Goal: Task Accomplishment & Management: Use online tool/utility

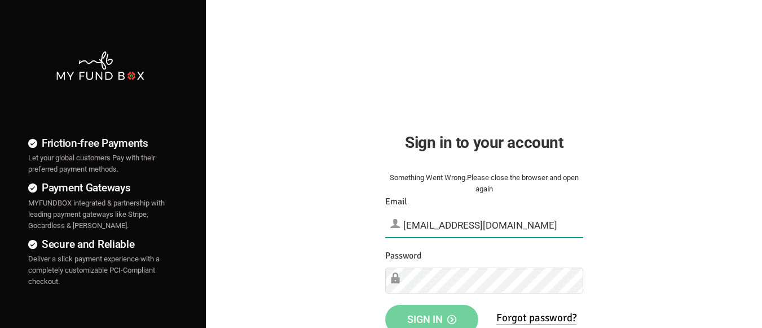
type input "[EMAIL_ADDRESS][DOMAIN_NAME]"
click at [431, 315] on span "Sign in" at bounding box center [431, 319] width 49 height 12
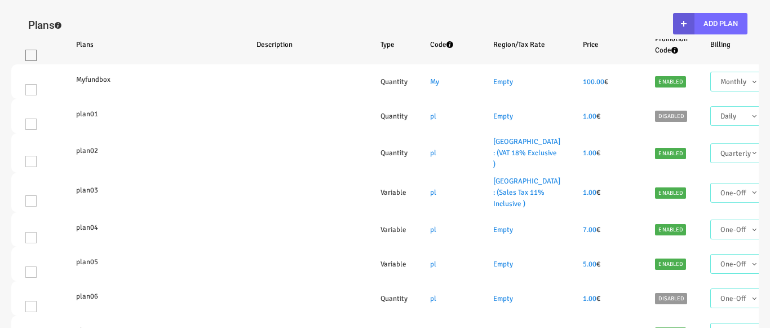
select select "100"
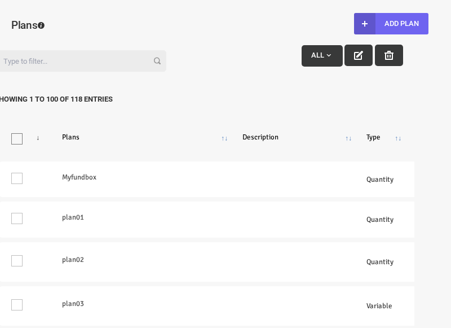
click at [391, 24] on button "Add Plan" at bounding box center [391, 23] width 74 height 21
type input "100"
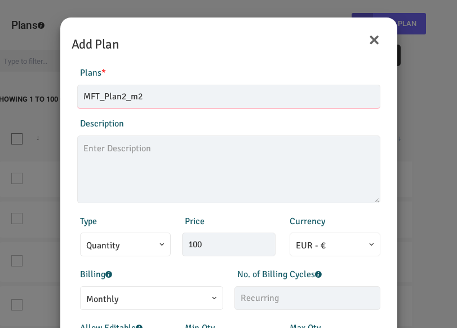
type input "MFT_Plan2_m2"
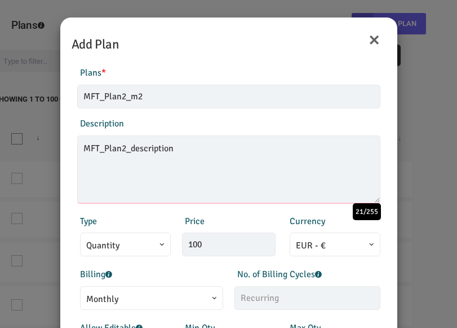
type textarea "MFT_Plan2_description"
click at [145, 297] on span "Monthly" at bounding box center [151, 299] width 131 height 14
type input "99.00"
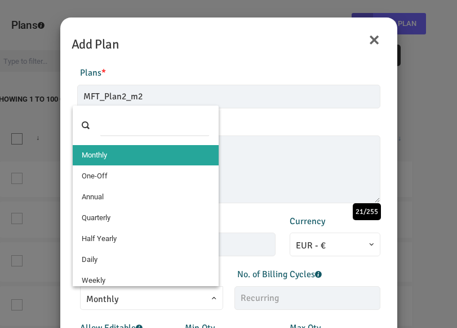
select select "4"
type input "1"
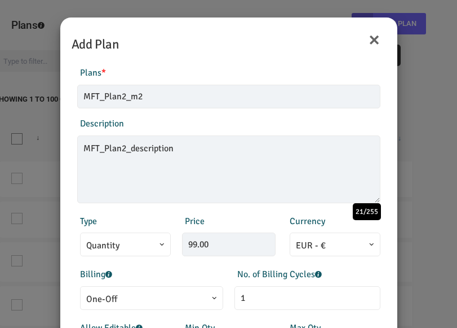
scroll to position [227, 0]
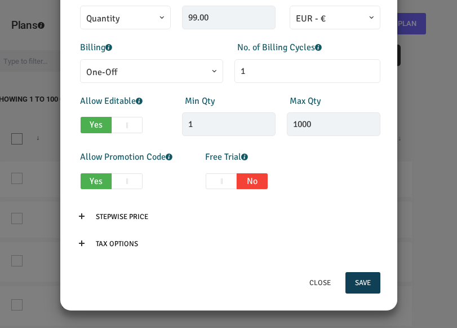
click at [358, 282] on button "Save" at bounding box center [363, 282] width 35 height 21
